Goal: Task Accomplishment & Management: Manage account settings

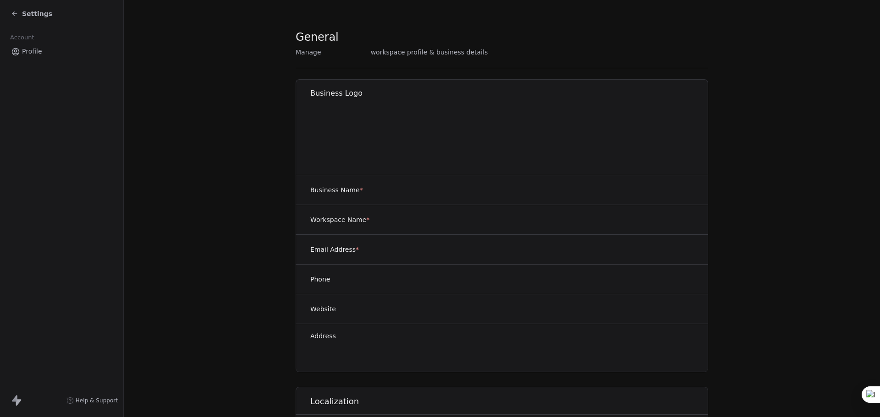
click at [23, 15] on span "Settings" at bounding box center [37, 13] width 30 height 9
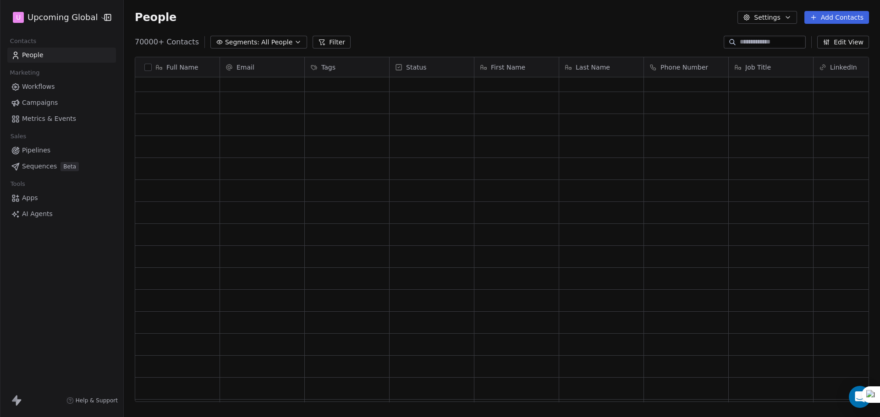
scroll to position [641, 0]
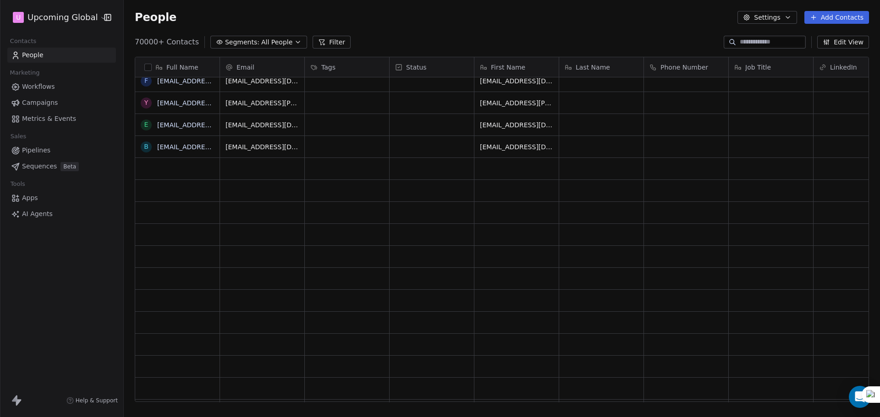
click at [265, 43] on span "All People" at bounding box center [276, 43] width 31 height 10
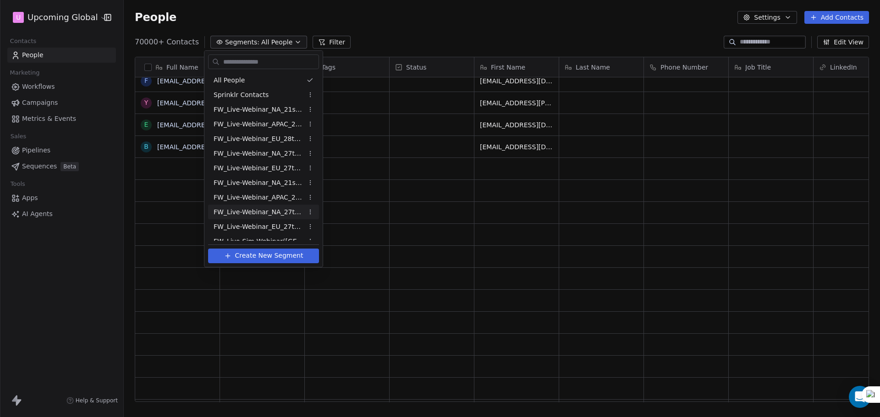
click at [257, 217] on div "FW_Live-Webinar_NA_27thAugust'25 - Batch 2" at bounding box center [263, 212] width 111 height 15
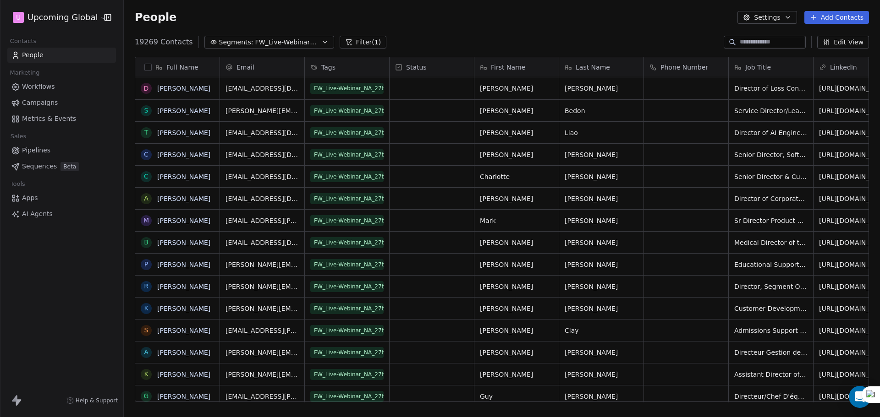
scroll to position [360, 749]
click at [437, 131] on div "grid" at bounding box center [431, 133] width 84 height 22
click at [412, 109] on html "U Upcoming Global Contacts People Marketing Workflows Campaigns Metrics & Event…" at bounding box center [440, 208] width 880 height 417
click at [290, 44] on span "FW_Live-Webinar_NA_27thAugust'25 - Batch 2" at bounding box center [287, 43] width 64 height 10
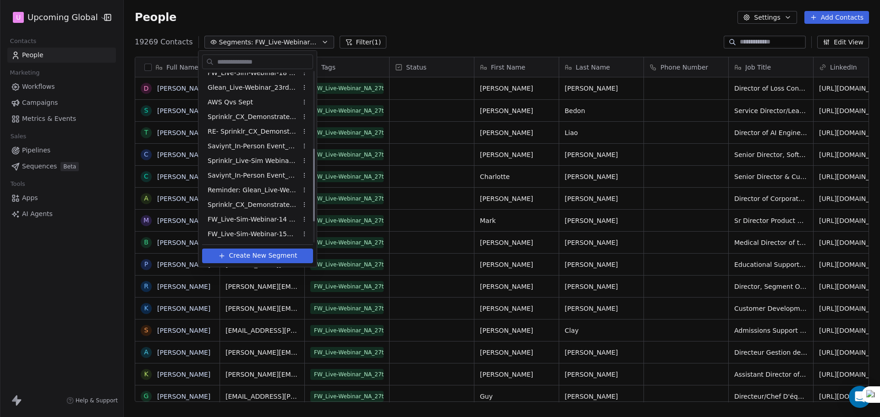
scroll to position [228, 0]
click at [256, 231] on span "FW_Live-Sim-Webinar-15Oct'25-EU" at bounding box center [253, 234] width 90 height 10
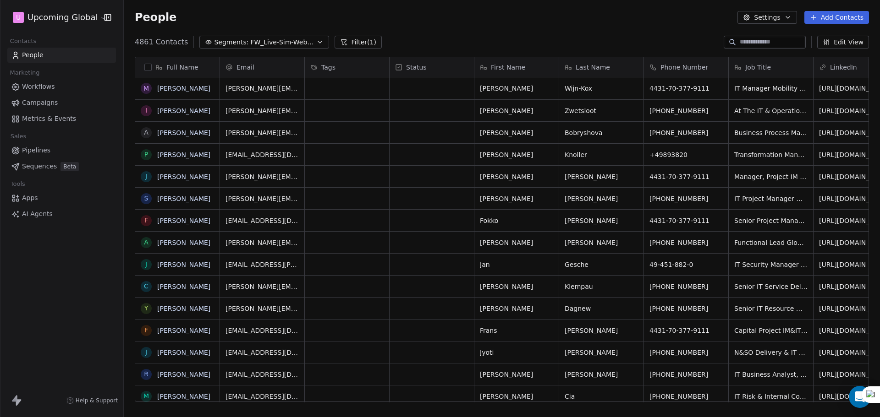
scroll to position [360, 749]
click at [331, 224] on div "grid" at bounding box center [347, 221] width 84 height 22
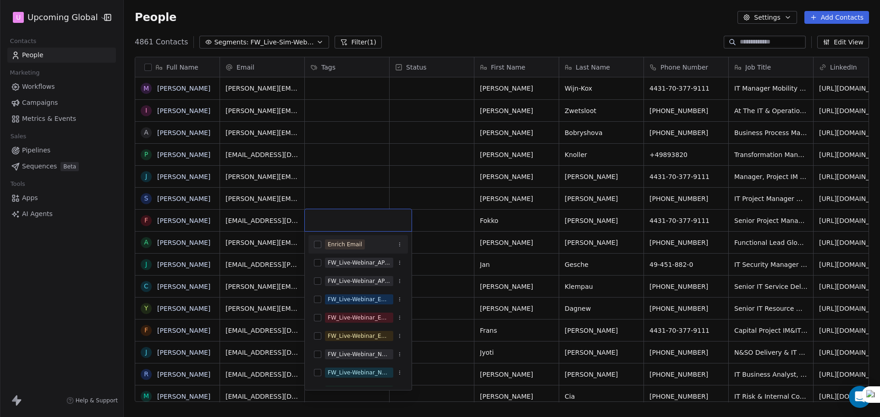
click at [340, 249] on span "Enrich Email" at bounding box center [345, 245] width 40 height 10
click at [372, 177] on html "U Upcoming Global Contacts People Marketing Workflows Campaigns Metrics & Event…" at bounding box center [440, 208] width 880 height 417
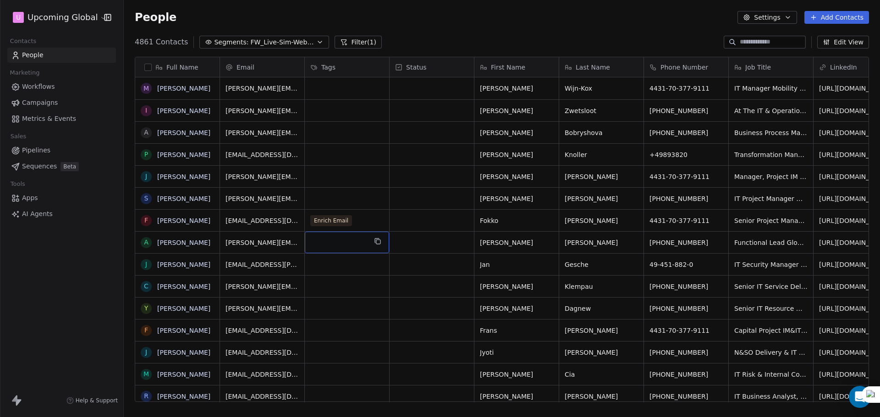
click at [45, 89] on span "Workflows" at bounding box center [38, 87] width 33 height 10
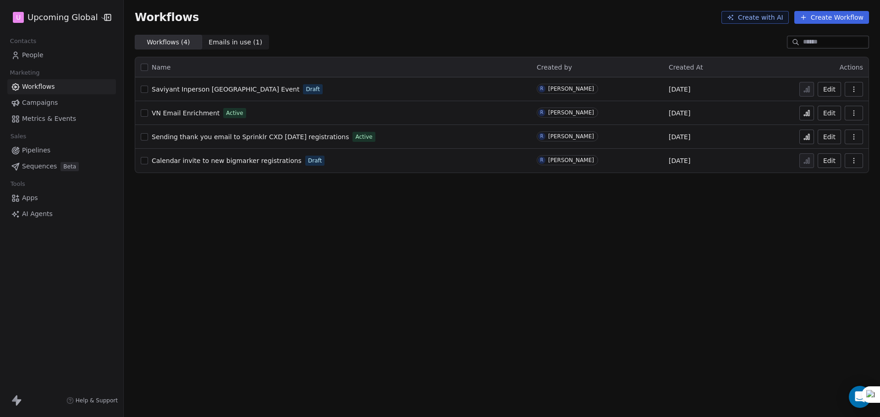
click at [165, 111] on span "VN Email Enrichment" at bounding box center [186, 113] width 68 height 7
click at [811, 113] on button at bounding box center [806, 113] width 15 height 15
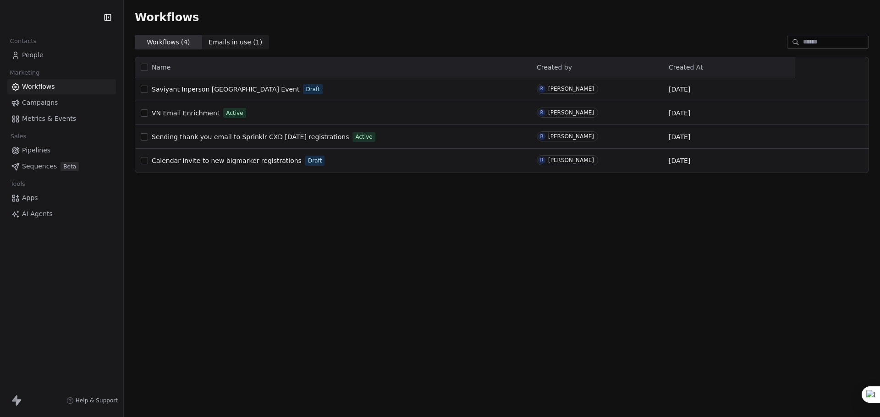
click at [49, 54] on link "People" at bounding box center [61, 55] width 109 height 15
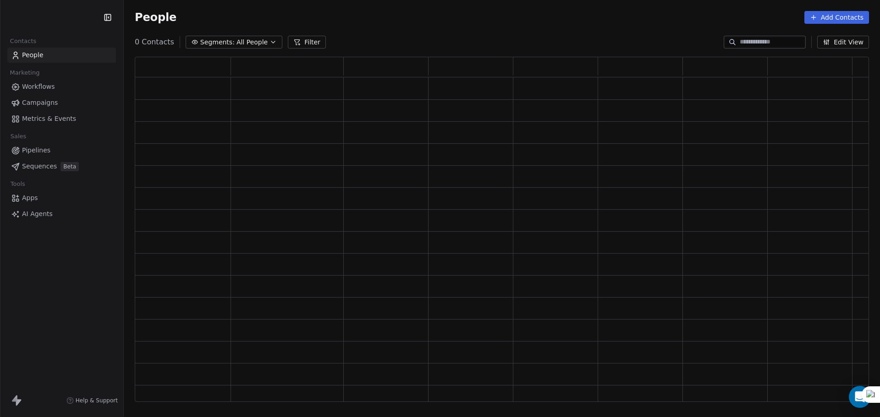
scroll to position [338, 727]
click at [235, 32] on div "People Settings Add Contacts" at bounding box center [502, 17] width 756 height 35
click at [239, 38] on button "Segments: All People" at bounding box center [234, 42] width 97 height 13
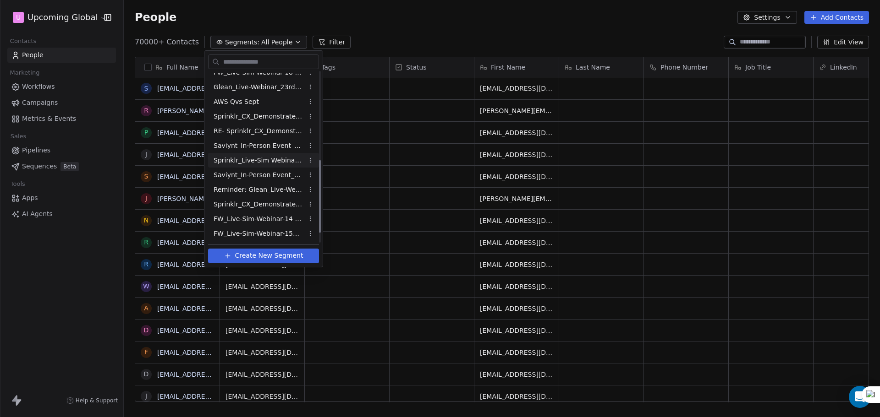
scroll to position [90, 0]
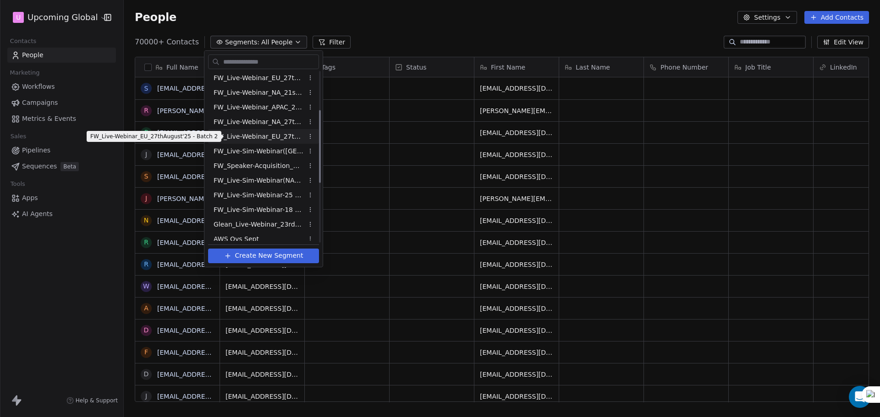
click at [283, 137] on span "FW_Live-Webinar_EU_27thAugust'25 - Batch 2" at bounding box center [259, 137] width 90 height 10
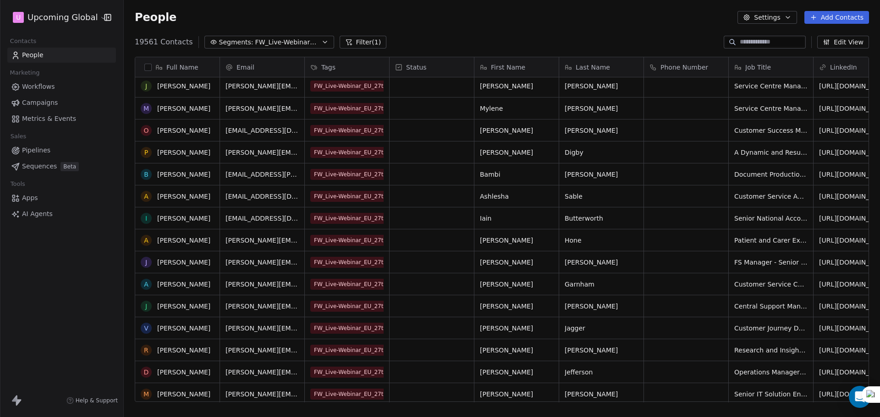
scroll to position [0, 0]
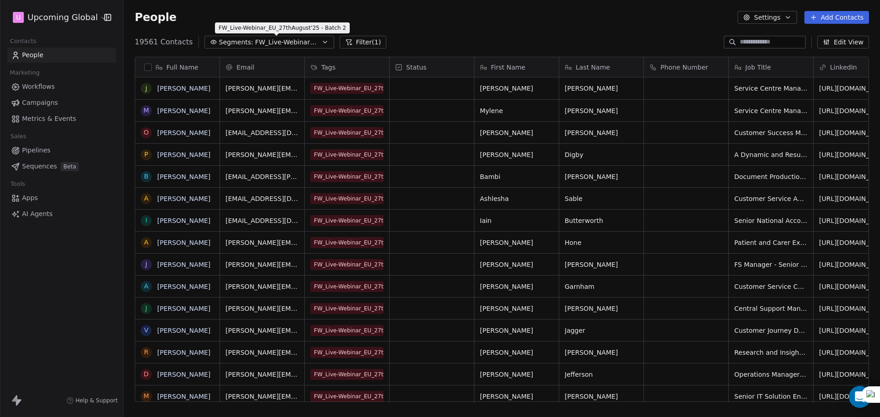
click at [271, 38] on span "FW_Live-Webinar_EU_27thAugust'25 - Batch 2" at bounding box center [287, 43] width 64 height 10
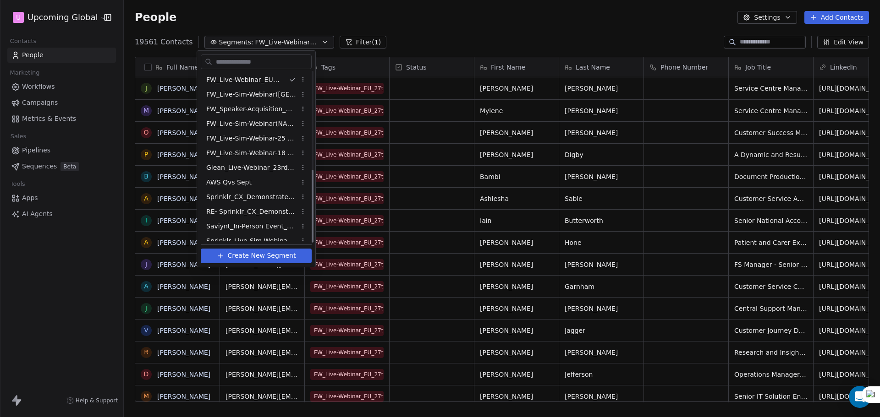
scroll to position [228, 0]
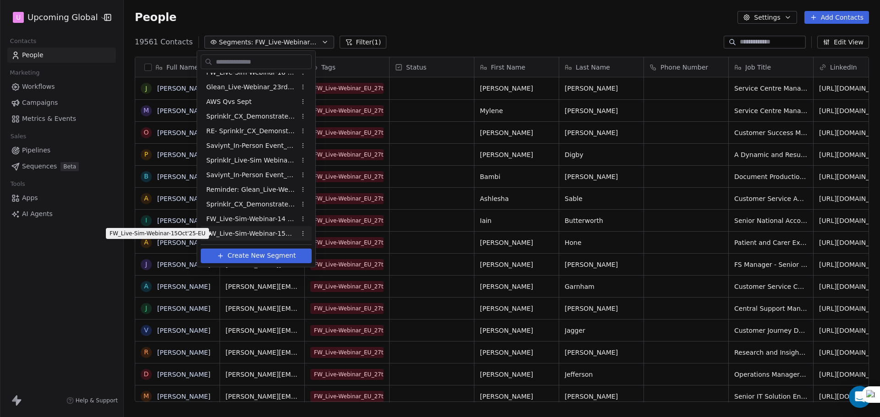
click at [274, 238] on span "FW_Live-Sim-Webinar-15Oct'25-EU" at bounding box center [251, 234] width 90 height 10
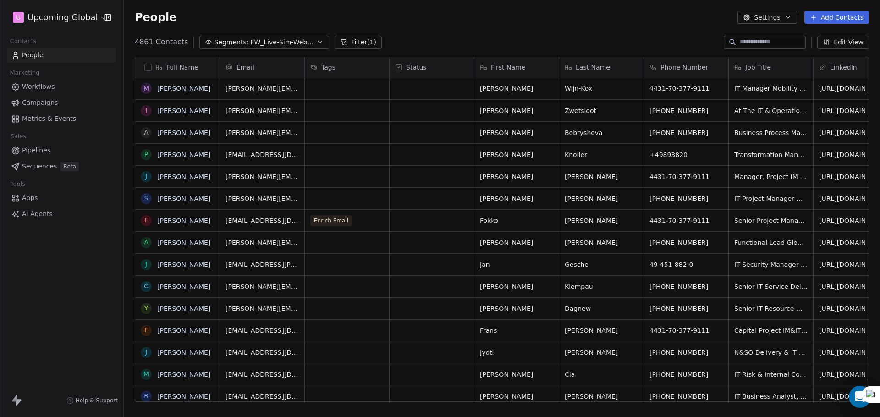
scroll to position [360, 749]
click at [346, 244] on div "grid" at bounding box center [347, 243] width 84 height 22
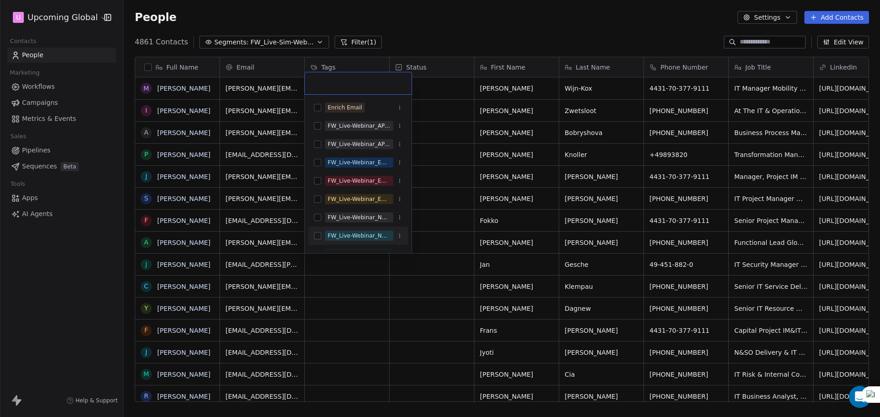
click at [318, 276] on html "U Upcoming Global Contacts People Marketing Workflows Campaigns Metrics & Event…" at bounding box center [440, 208] width 880 height 417
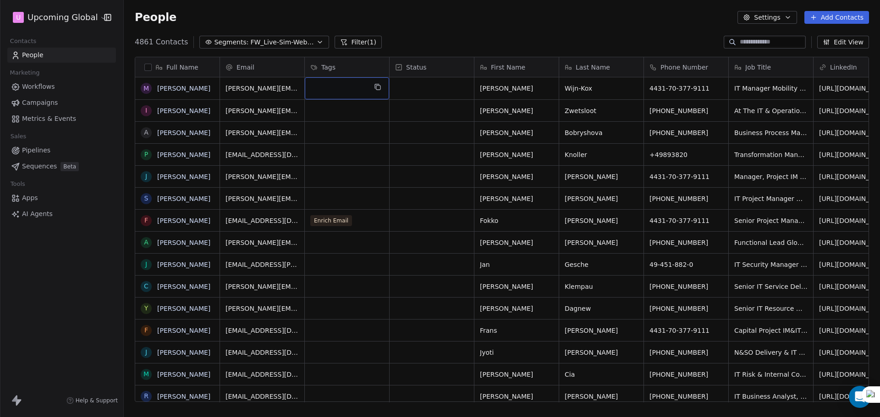
click at [367, 39] on button "Filter (1)" at bounding box center [357, 42] width 47 height 13
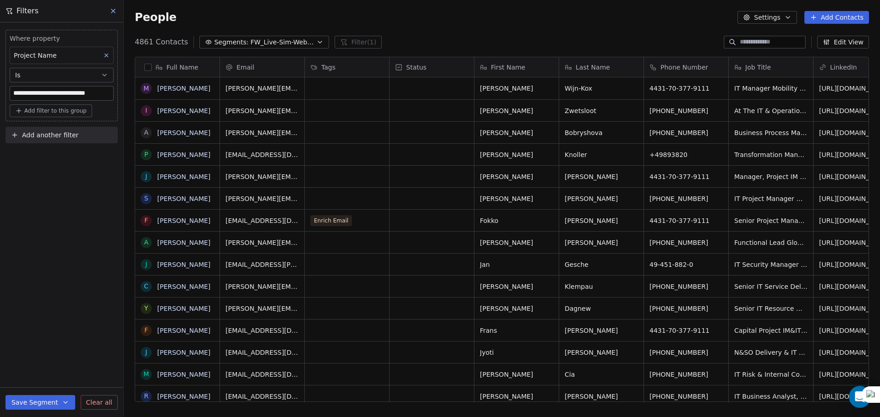
click at [148, 67] on button "button" at bounding box center [147, 67] width 7 height 7
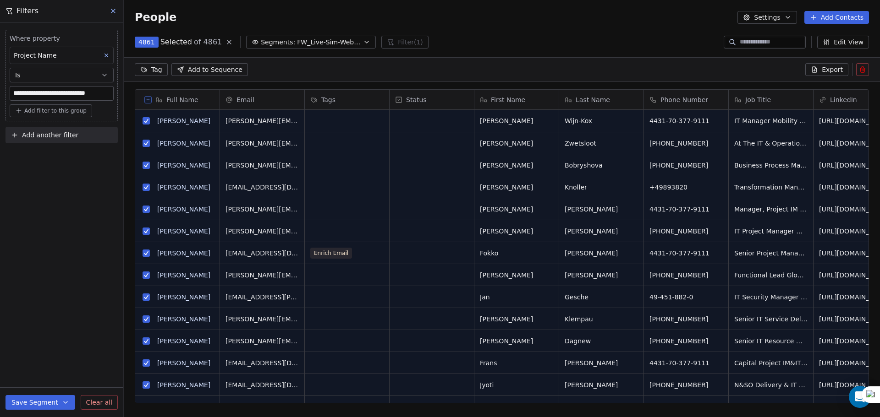
click at [159, 69] on html "**********" at bounding box center [440, 208] width 880 height 417
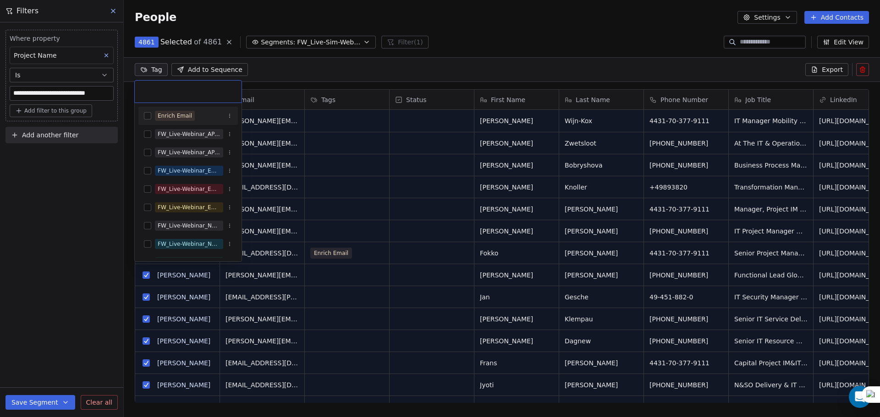
click at [177, 113] on div "Enrich Email" at bounding box center [175, 116] width 34 height 8
click at [176, 116] on div "Enrich Email" at bounding box center [175, 116] width 34 height 8
click at [362, 120] on html "**********" at bounding box center [440, 208] width 880 height 417
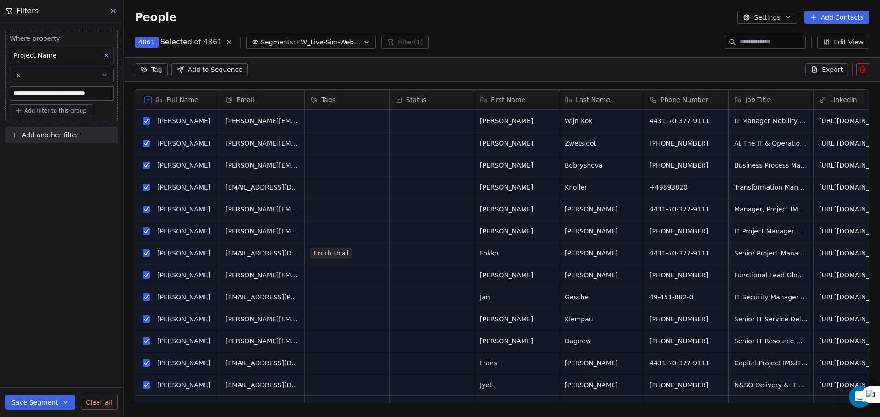
click at [149, 100] on icon at bounding box center [148, 100] width 5 height 5
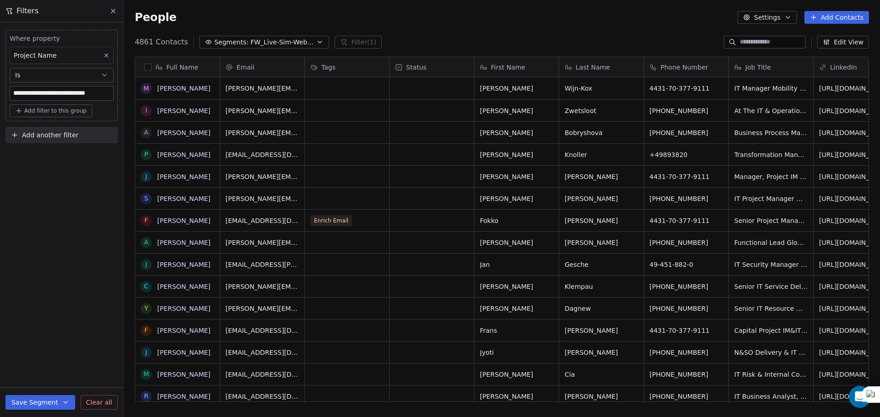
click at [148, 65] on button "button" at bounding box center [147, 67] width 7 height 7
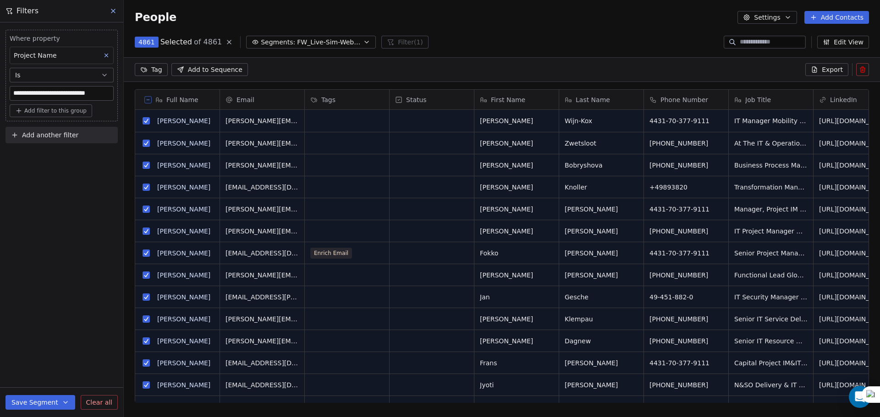
scroll to position [328, 749]
click at [145, 99] on button at bounding box center [147, 99] width 7 height 7
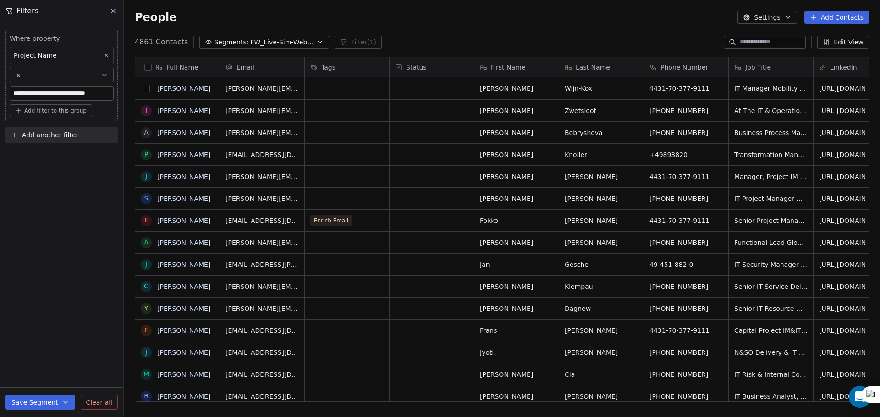
scroll to position [360, 749]
click at [82, 131] on button "Add another filter" at bounding box center [61, 135] width 112 height 16
click at [62, 154] on span "Contact properties" at bounding box center [45, 157] width 60 height 10
type input "***"
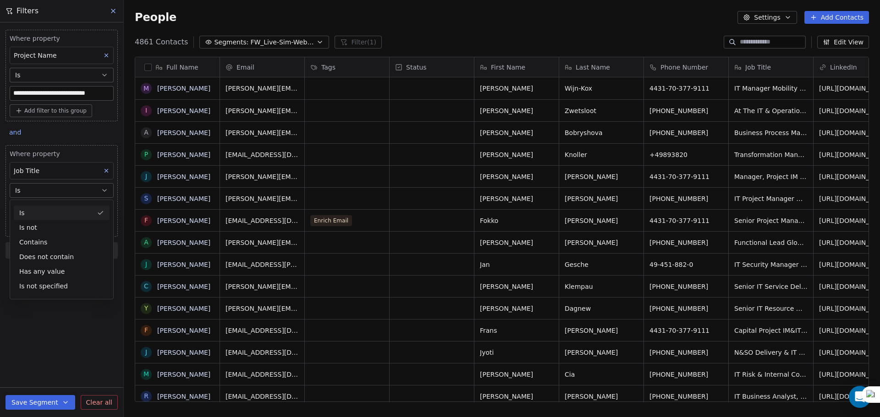
click at [49, 185] on button "Is" at bounding box center [62, 190] width 104 height 15
click at [44, 209] on input at bounding box center [61, 209] width 103 height 14
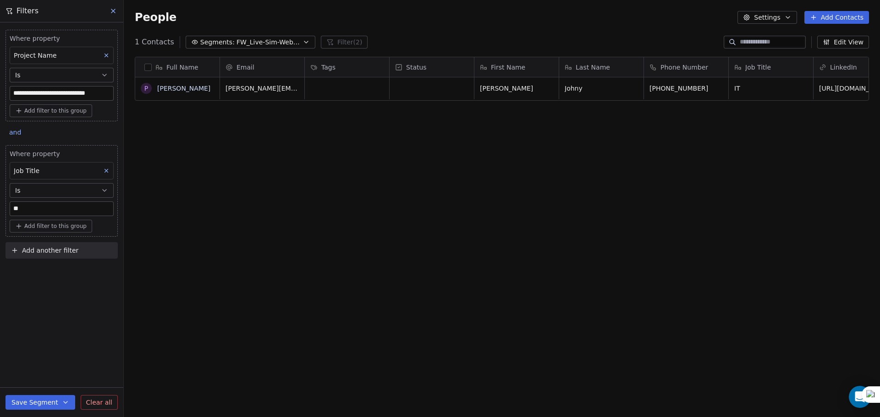
click at [37, 208] on input "**" at bounding box center [61, 209] width 103 height 14
type input "**********"
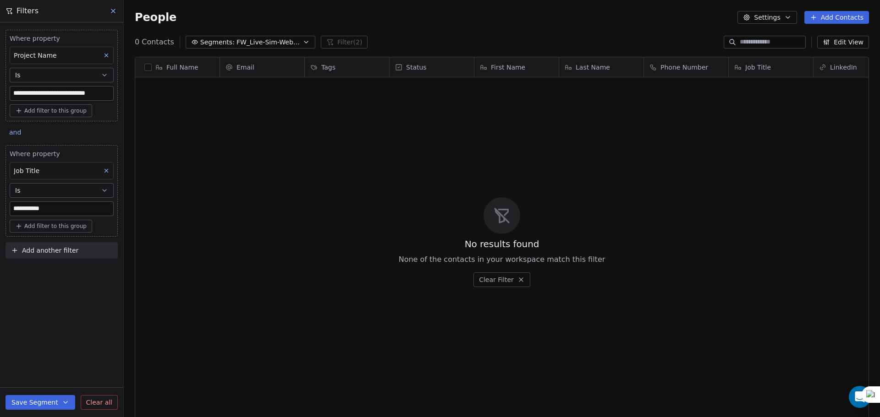
click at [105, 170] on icon at bounding box center [106, 171] width 3 height 3
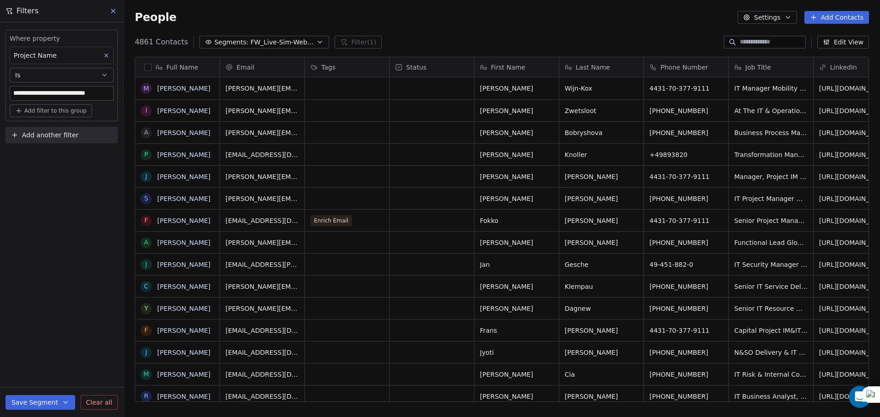
click at [38, 135] on span "Add another filter" at bounding box center [50, 136] width 56 height 10
click at [33, 150] on div "Contact properties" at bounding box center [62, 156] width 104 height 15
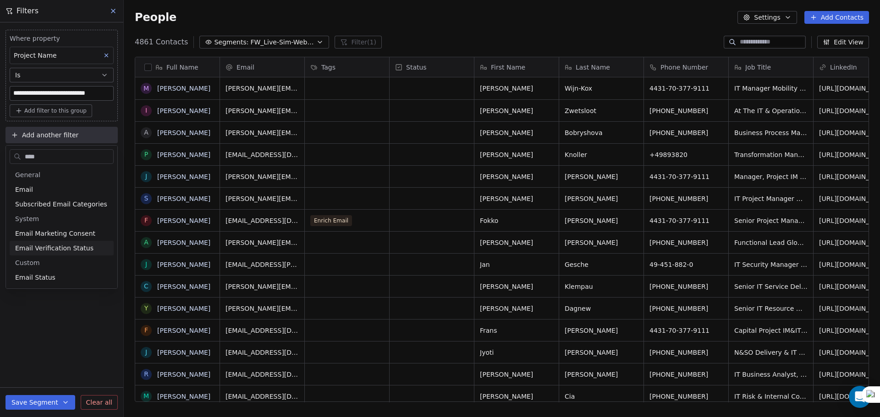
type input "****"
click at [35, 277] on span "Email Status" at bounding box center [35, 277] width 40 height 9
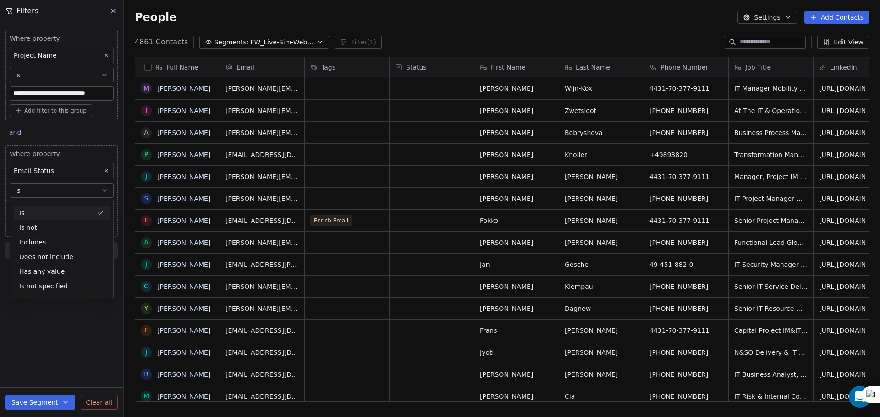
click at [66, 183] on div "Where property Email Status Is Select Email Status" at bounding box center [62, 182] width 104 height 67
click at [53, 204] on body "**********" at bounding box center [440, 208] width 880 height 417
click at [52, 207] on div at bounding box center [69, 212] width 118 height 21
click at [45, 262] on div "safe" at bounding box center [68, 258] width 93 height 10
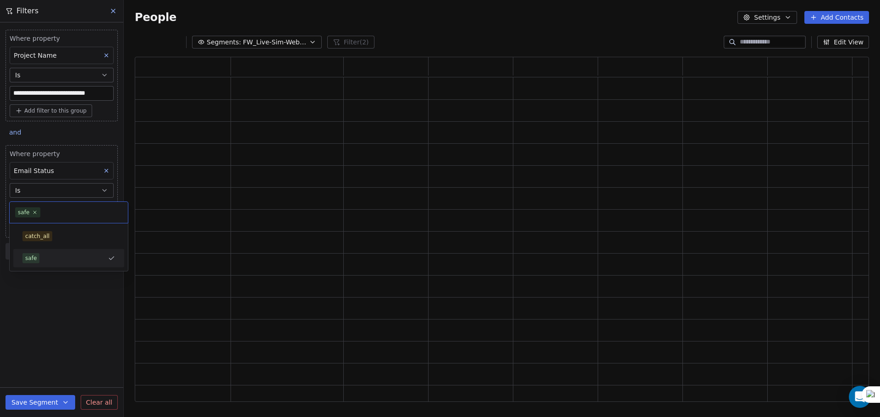
scroll to position [338, 727]
click at [59, 318] on div "**********" at bounding box center [61, 219] width 123 height 395
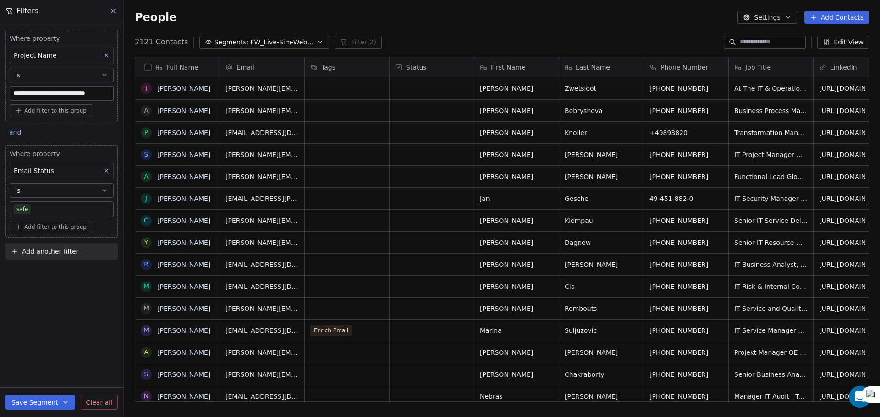
scroll to position [360, 749]
click at [146, 66] on button "button" at bounding box center [147, 67] width 7 height 7
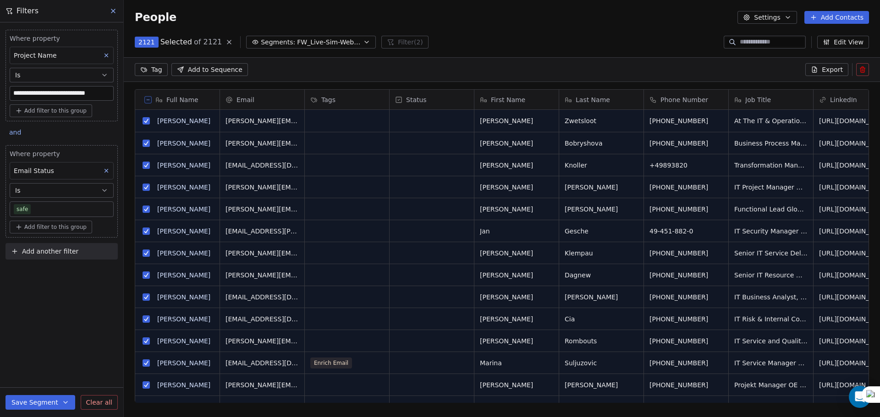
scroll to position [328, 749]
click at [158, 69] on html "**********" at bounding box center [440, 208] width 880 height 417
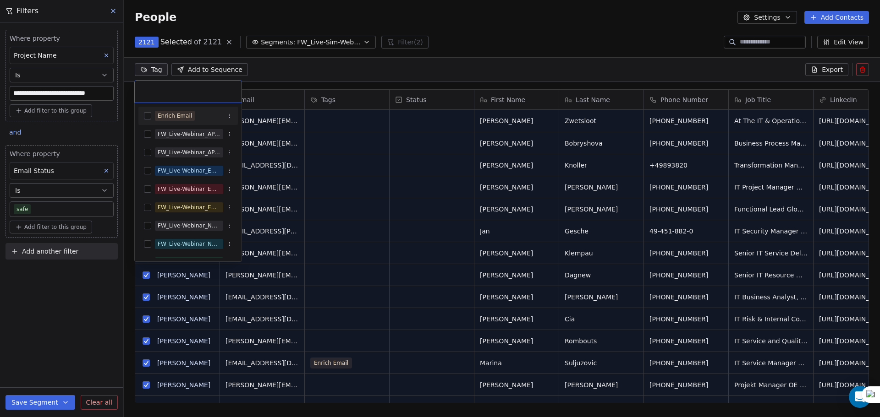
click at [186, 112] on div "Enrich Email" at bounding box center [175, 116] width 34 height 8
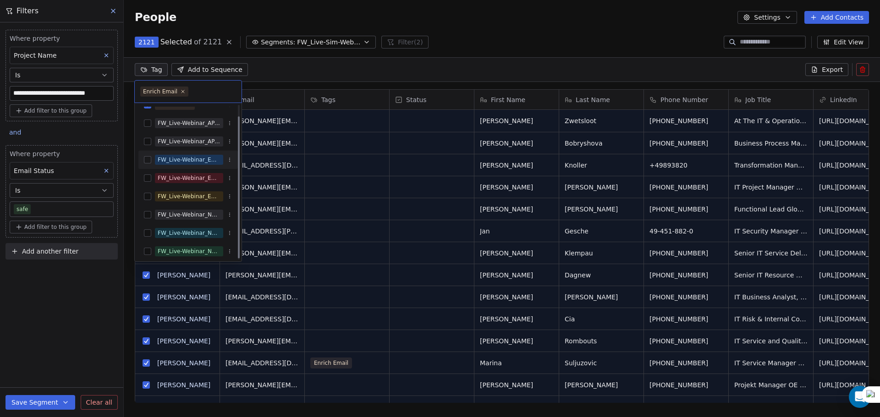
scroll to position [14, 0]
click at [328, 159] on html "**********" at bounding box center [440, 208] width 880 height 417
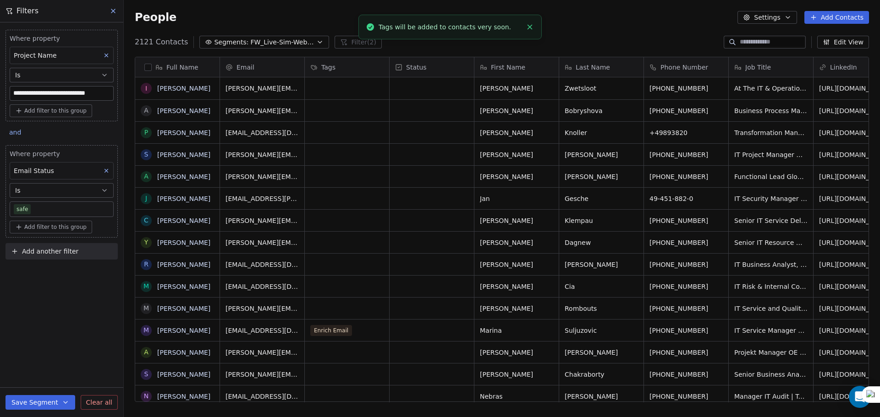
scroll to position [6, 0]
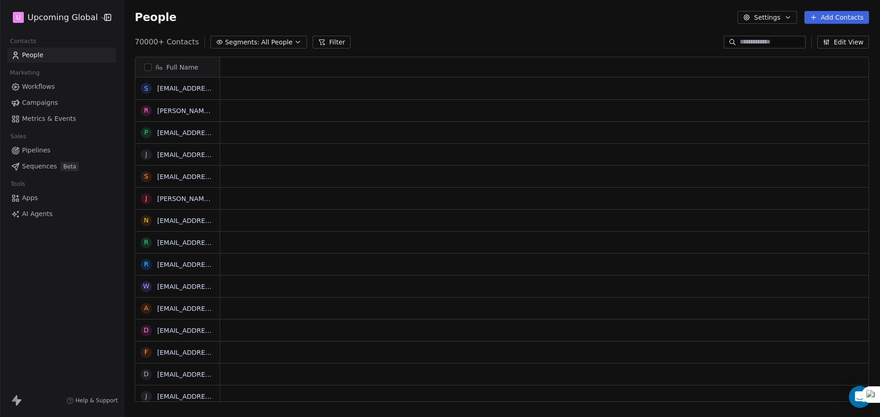
scroll to position [360, 749]
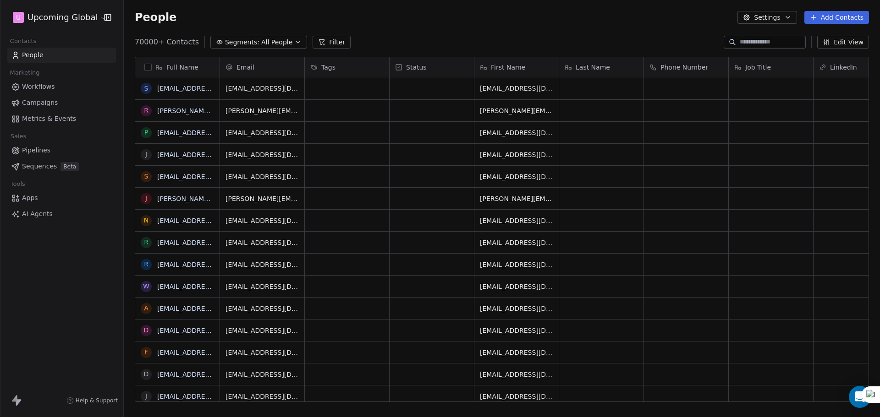
click at [50, 89] on span "Workflows" at bounding box center [38, 87] width 33 height 10
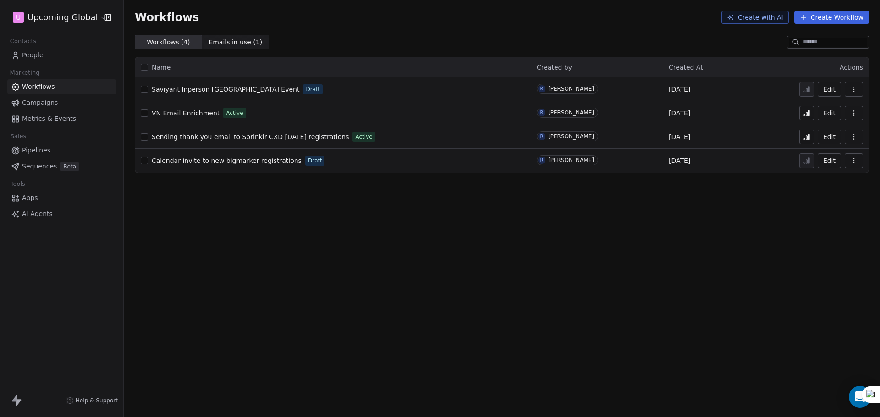
click at [207, 112] on span "VN Email Enrichment" at bounding box center [186, 113] width 68 height 7
click at [803, 110] on button at bounding box center [806, 113] width 15 height 15
click at [58, 55] on link "People" at bounding box center [61, 55] width 109 height 15
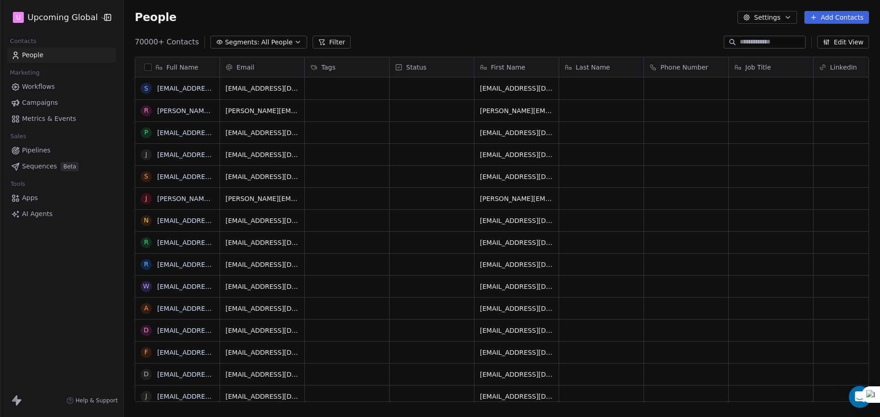
scroll to position [7, 7]
click at [256, 32] on div "People Settings Add Contacts" at bounding box center [502, 17] width 756 height 35
click at [261, 40] on span "All People" at bounding box center [276, 43] width 31 height 10
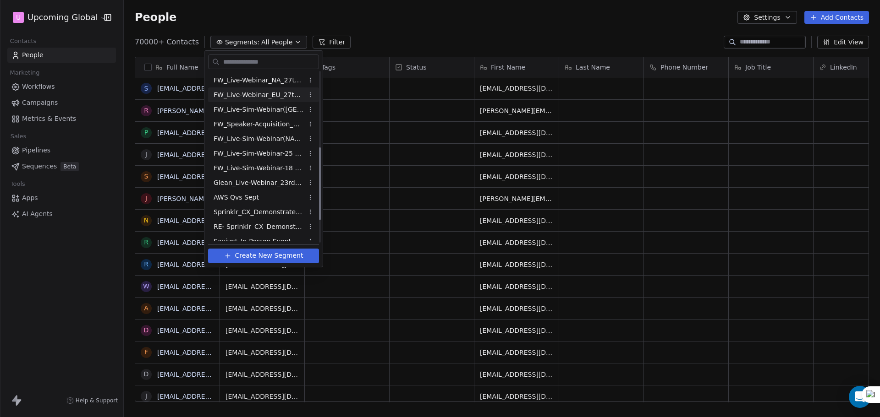
scroll to position [228, 0]
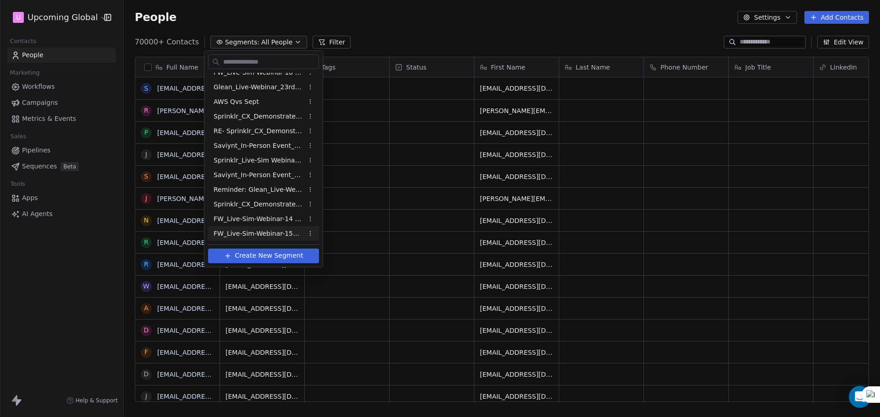
click at [270, 231] on span "FW_Live-Sim-Webinar-15Oct'25-EU" at bounding box center [259, 234] width 90 height 10
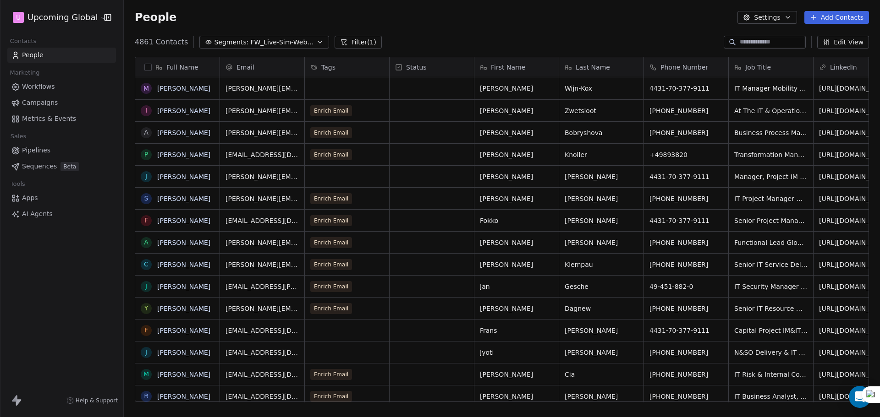
scroll to position [360, 749]
drag, startPoint x: 148, startPoint y: 68, endPoint x: 230, endPoint y: 71, distance: 82.1
click at [148, 68] on button "button" at bounding box center [147, 67] width 7 height 7
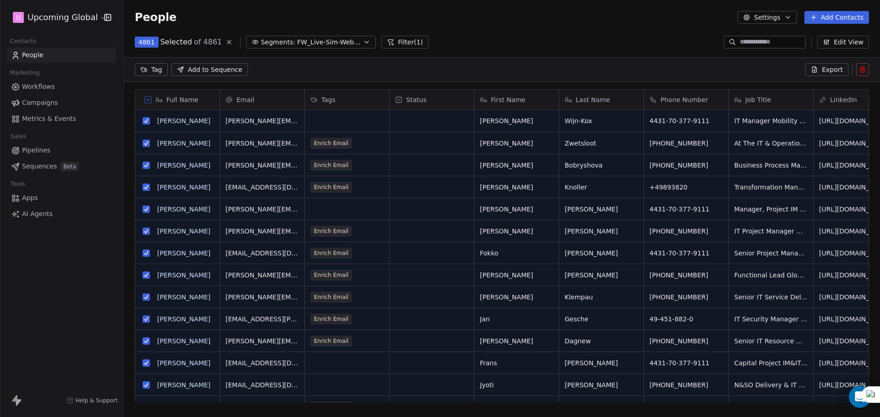
scroll to position [328, 749]
drag, startPoint x: 347, startPoint y: 95, endPoint x: 334, endPoint y: 103, distance: 14.6
click at [334, 103] on div "Tags" at bounding box center [345, 99] width 71 height 9
click at [368, 66] on html "U Upcoming Global Contacts People Marketing Workflows Campaigns Metrics & Event…" at bounding box center [440, 208] width 880 height 417
click at [149, 69] on html "U Upcoming Global Contacts People Marketing Workflows Campaigns Metrics & Event…" at bounding box center [440, 208] width 880 height 417
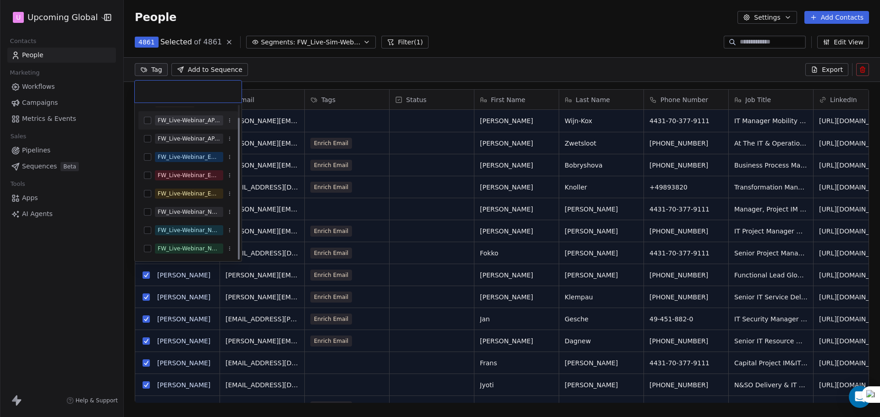
scroll to position [0, 0]
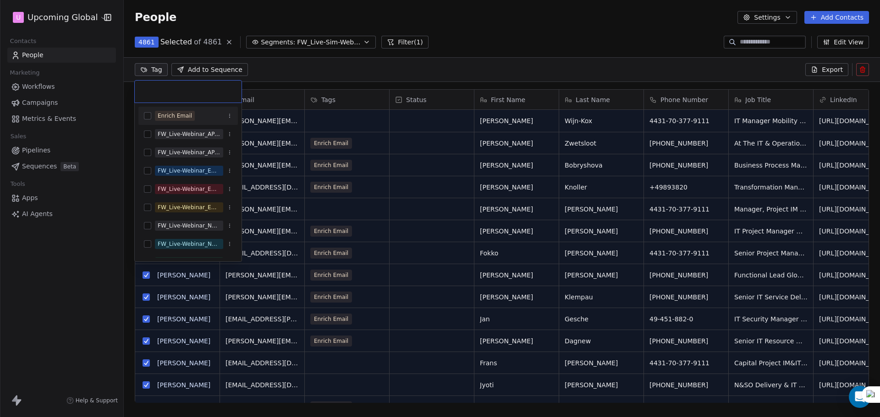
click at [147, 115] on button "Suggestions" at bounding box center [147, 115] width 7 height 7
click at [364, 115] on html "U Upcoming Global Contacts People Marketing Workflows Campaigns Metrics & Event…" at bounding box center [440, 208] width 880 height 417
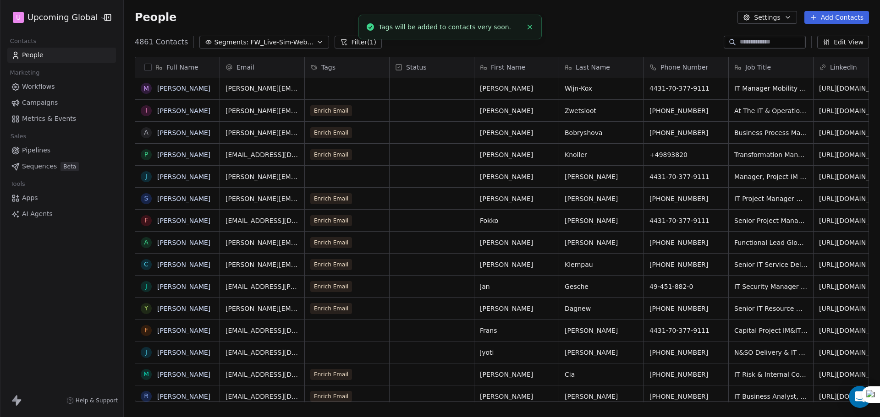
scroll to position [10, 0]
